Goal: Navigation & Orientation: Understand site structure

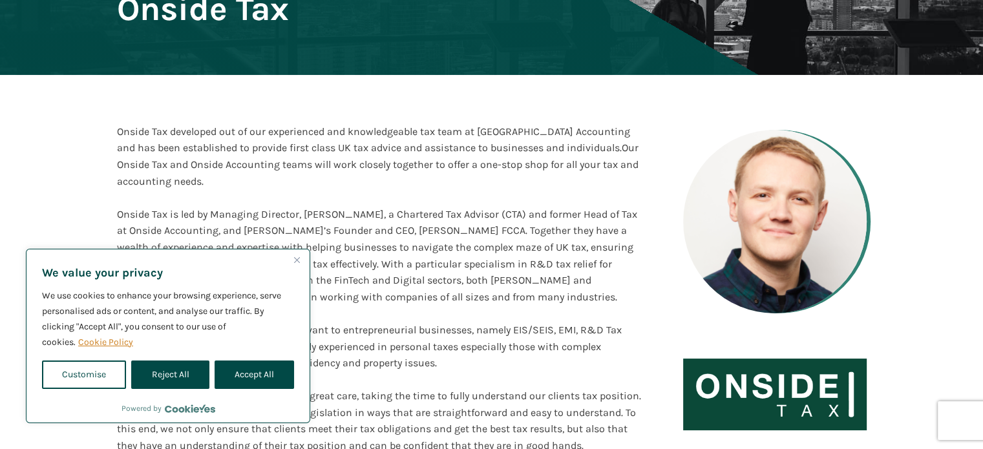
scroll to position [194, 0]
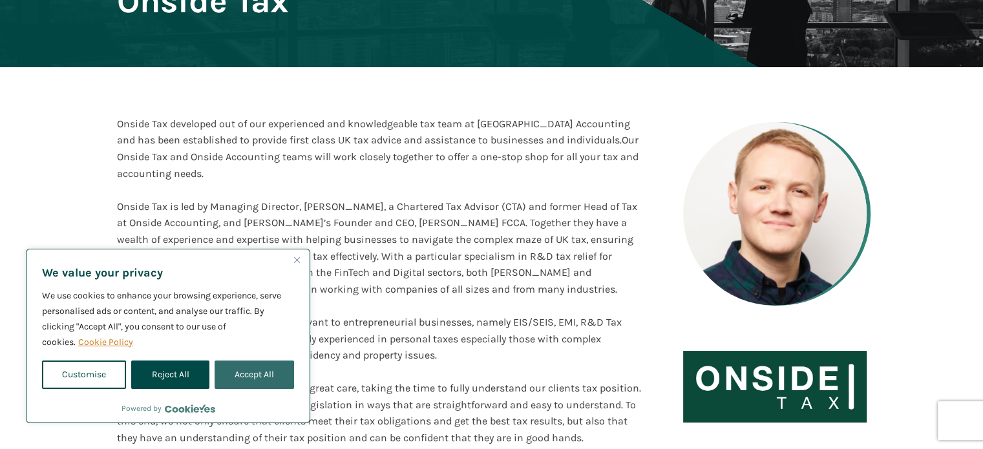
click at [243, 380] on button "Accept All" at bounding box center [255, 375] width 80 height 28
checkbox input "true"
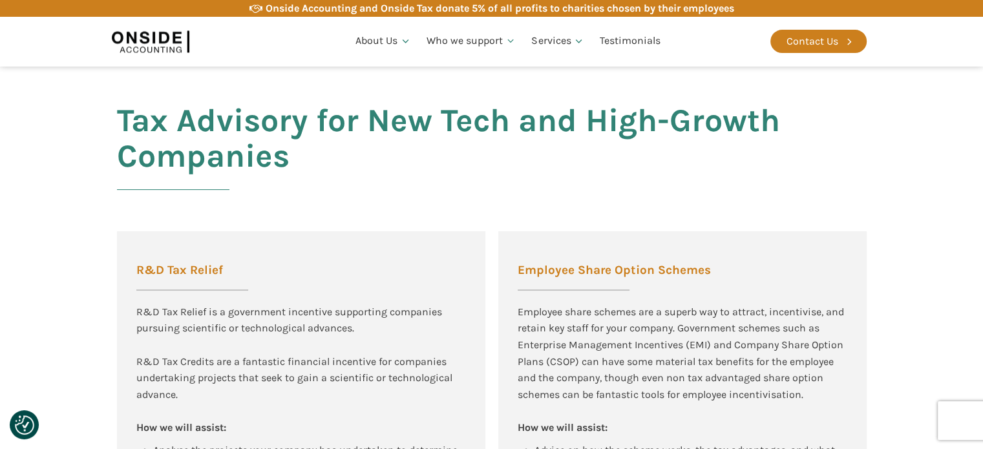
scroll to position [711, 0]
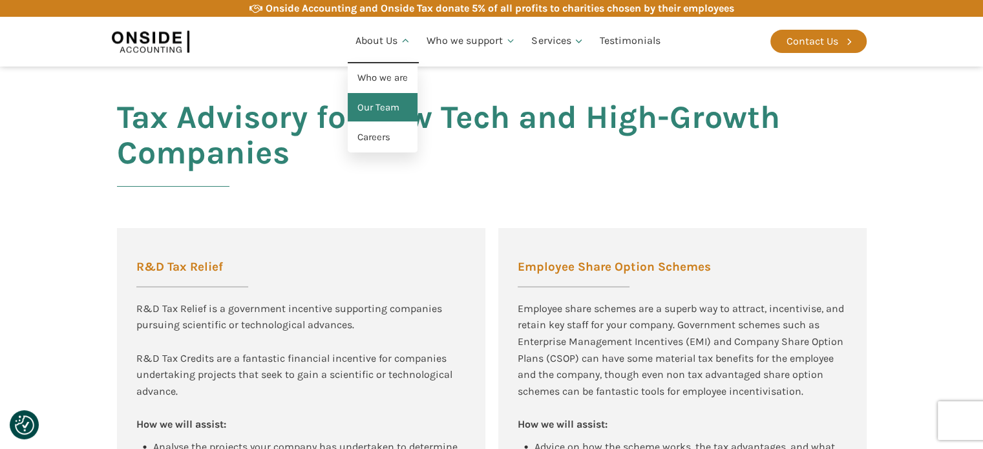
click at [391, 103] on link "Our Team" at bounding box center [383, 108] width 70 height 30
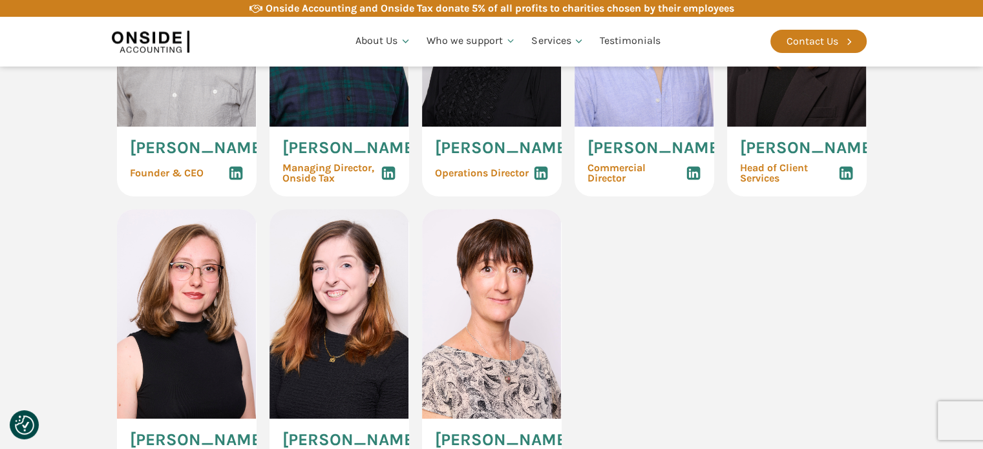
scroll to position [841, 0]
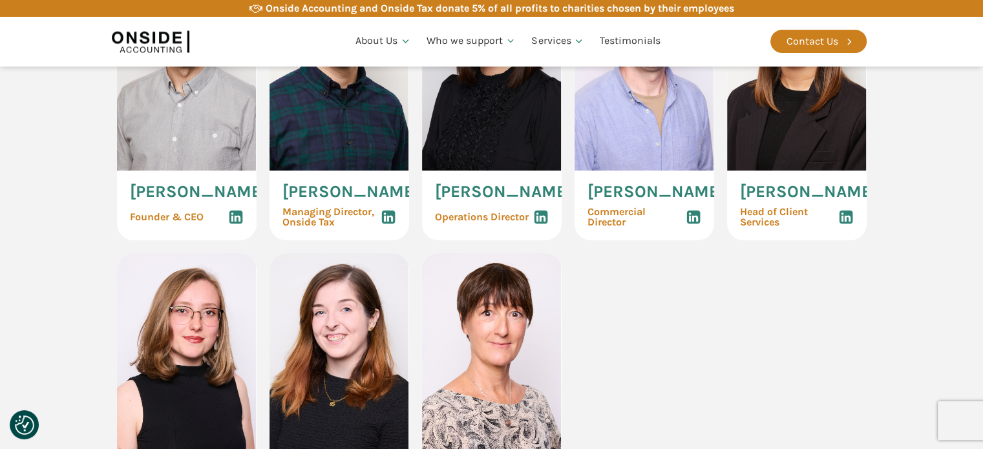
scroll to position [711, 0]
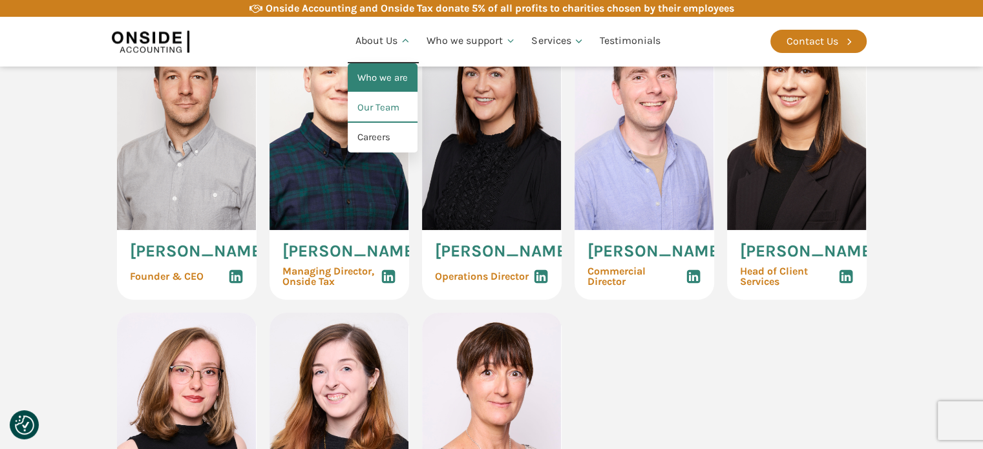
click at [377, 76] on link "Who we are" at bounding box center [383, 78] width 70 height 30
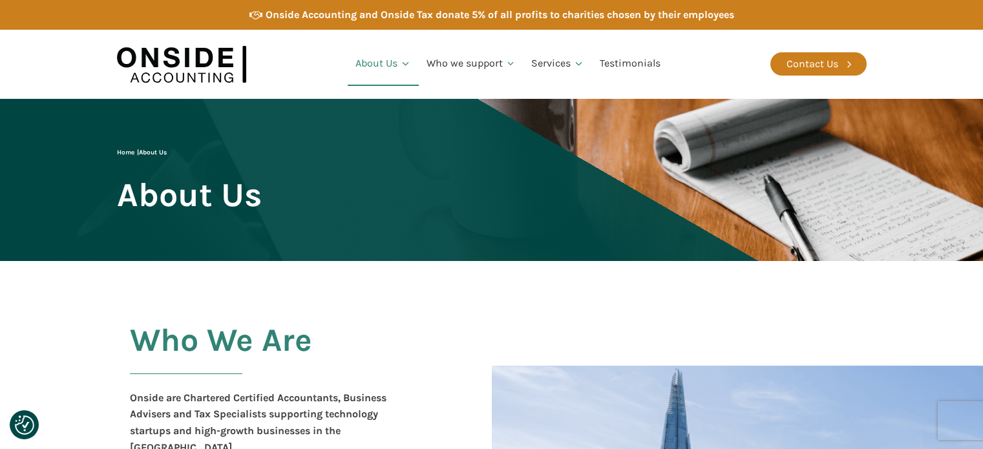
checkbox input "true"
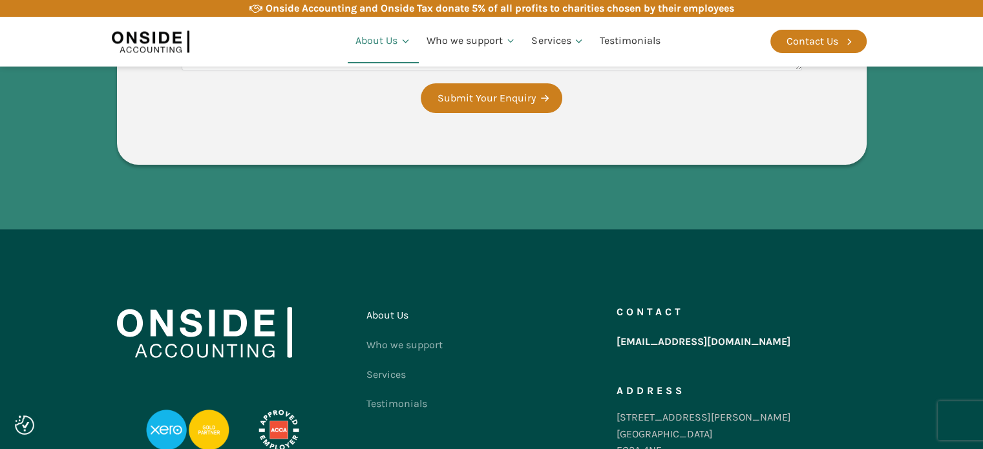
scroll to position [2354, 0]
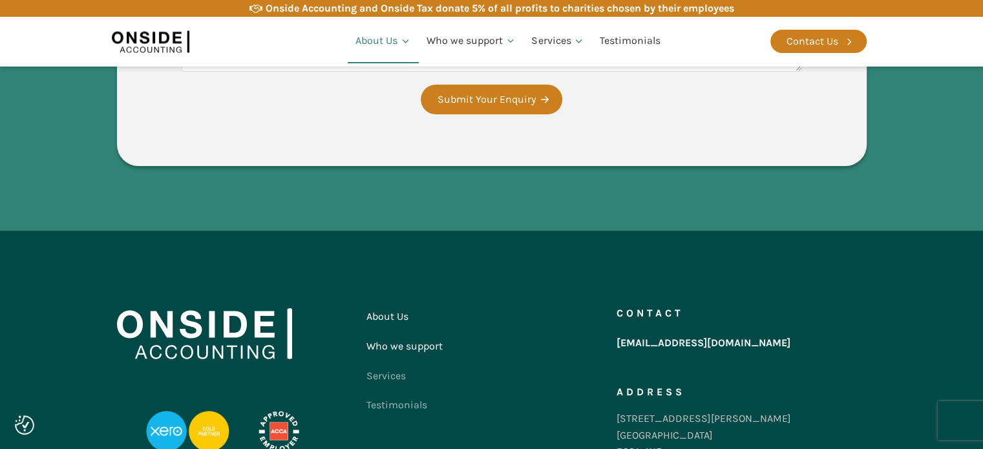
click at [427, 332] on link "Who we support" at bounding box center [405, 347] width 76 height 30
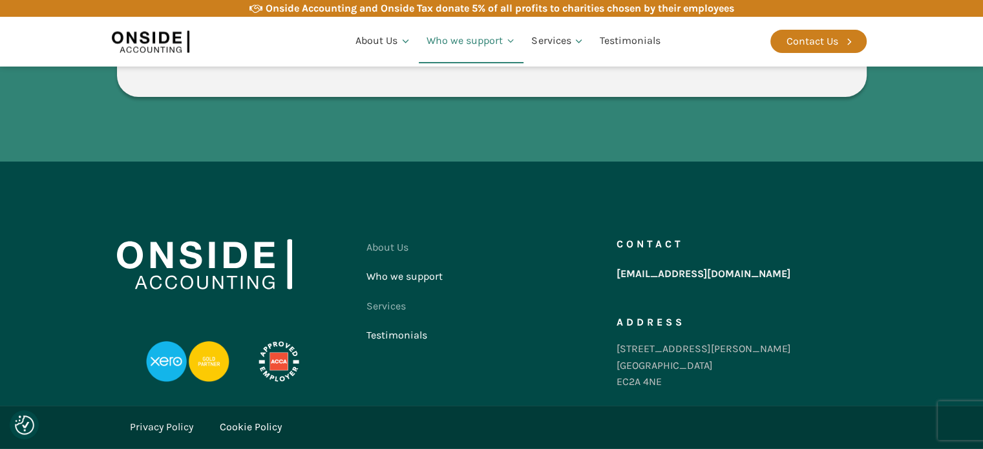
scroll to position [1263, 0]
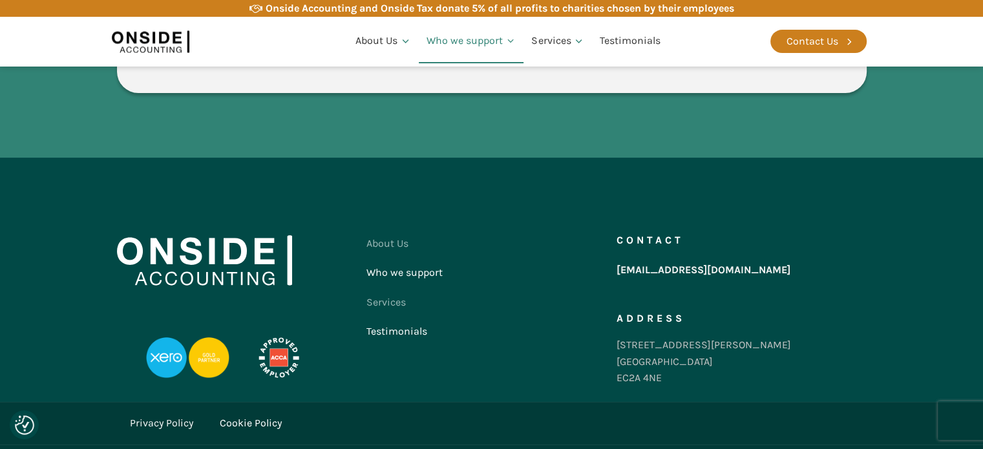
click at [403, 317] on link "Testimonials" at bounding box center [405, 332] width 76 height 30
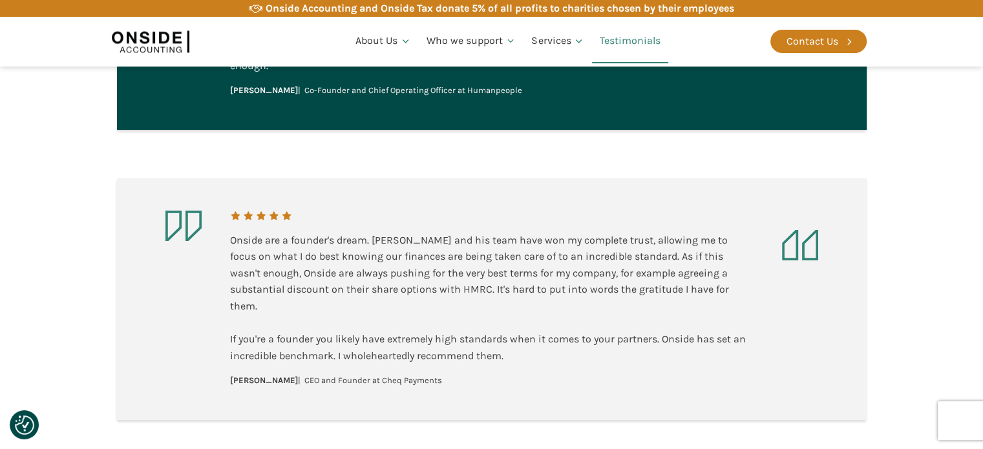
scroll to position [1324, 0]
